Goal: Task Accomplishment & Management: Manage account settings

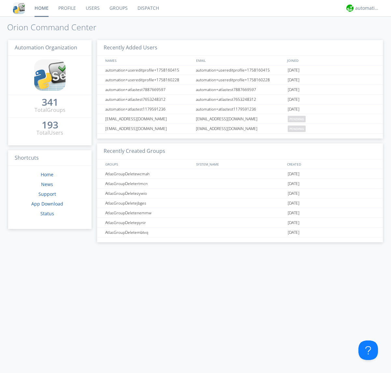
click at [118, 8] on link "Groups" at bounding box center [119, 8] width 28 height 16
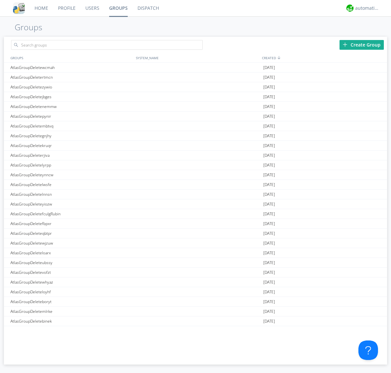
click at [361, 45] on div "Create Group" at bounding box center [361, 45] width 44 height 10
click at [118, 8] on link "Groups" at bounding box center [118, 8] width 28 height 16
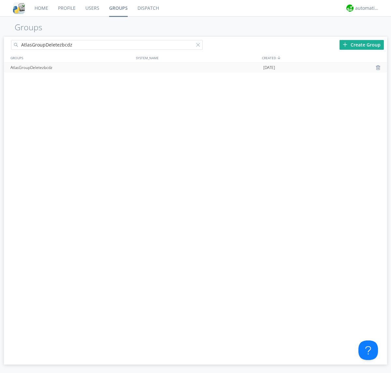
type input "AtlasGroupDeletezbcdz"
click at [378, 68] on div at bounding box center [378, 67] width 7 height 5
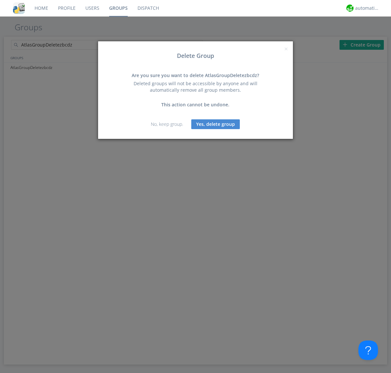
click at [216, 124] on button "Yes, delete group" at bounding box center [215, 124] width 49 height 10
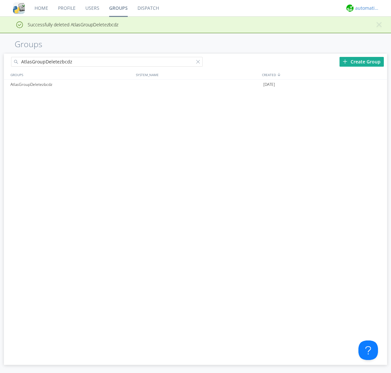
click at [365, 8] on div "automation+atlas" at bounding box center [367, 8] width 24 height 7
